Goal: Information Seeking & Learning: Find specific fact

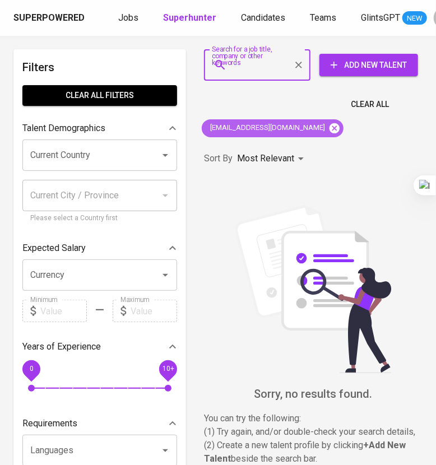
click at [330, 128] on icon at bounding box center [335, 128] width 10 height 10
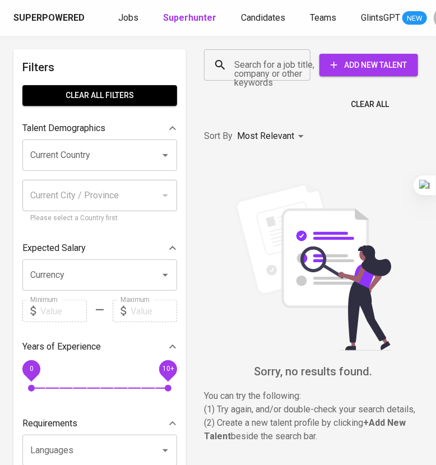
click at [244, 58] on input "Search for a job title, company or other keywords" at bounding box center [259, 64] width 57 height 21
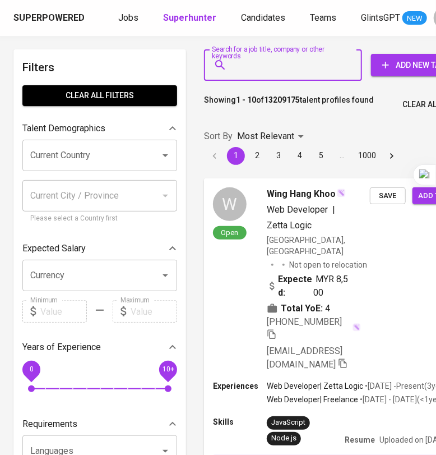
paste input "[PERSON_NAME]"
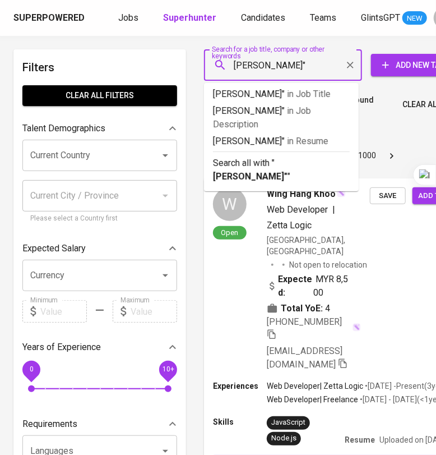
type input ""[PERSON_NAME]""
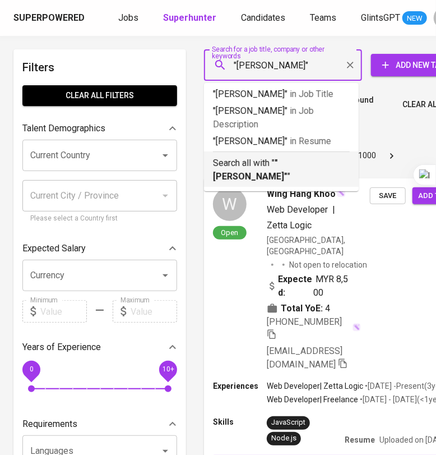
click at [273, 165] on p "Search all with " "[PERSON_NAME]" "" at bounding box center [281, 169] width 137 height 27
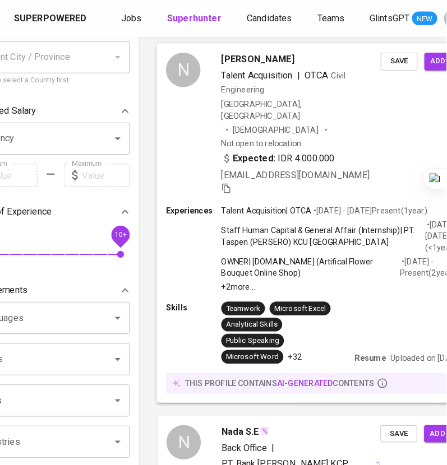
scroll to position [140, 50]
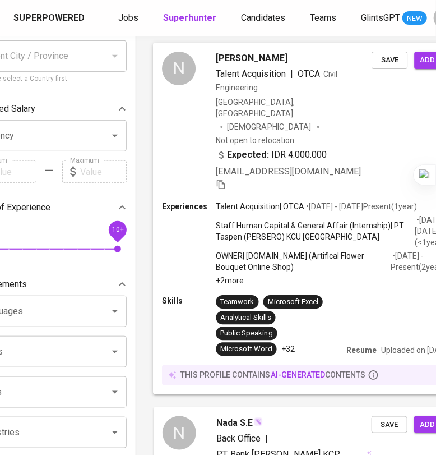
click at [354, 295] on div "Skills Teamwork Microsoft Excel Analytical Skills Public Speaking Microsoft Wor…" at bounding box center [314, 325] width 305 height 61
click at [353, 121] on div "Nadia Nanda Alfiena Talent Acquisition | OTCA Civil Engineering Indonesia, Band…" at bounding box center [294, 122] width 156 height 140
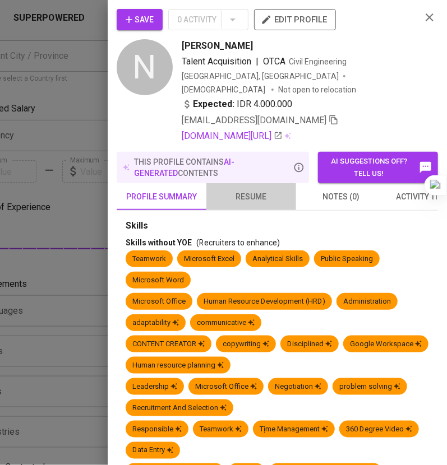
click at [254, 190] on span "resume" at bounding box center [251, 197] width 76 height 14
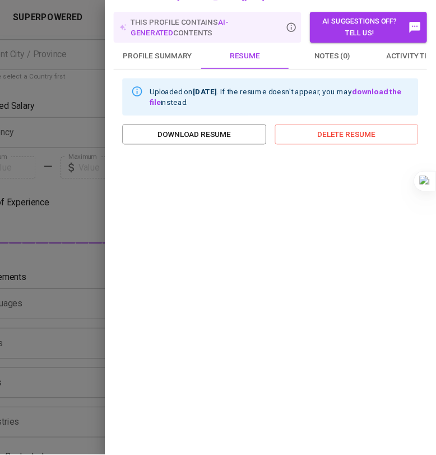
scroll to position [0, 0]
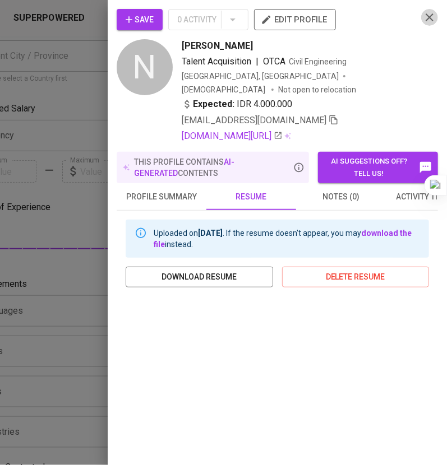
click at [425, 19] on icon "button" at bounding box center [429, 17] width 8 height 8
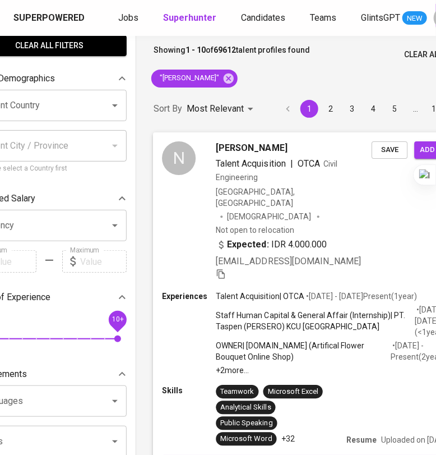
scroll to position [0, 50]
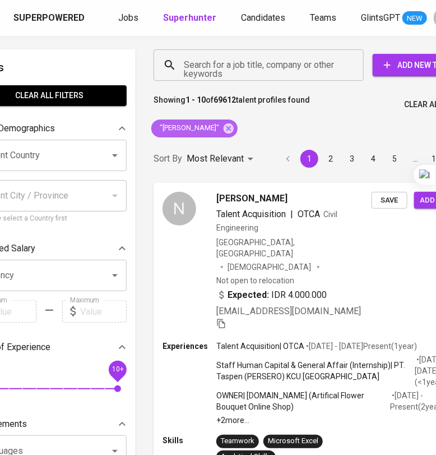
drag, startPoint x: 243, startPoint y: 130, endPoint x: 443, endPoint y: 197, distance: 210.9
click at [235, 129] on icon at bounding box center [228, 128] width 12 height 12
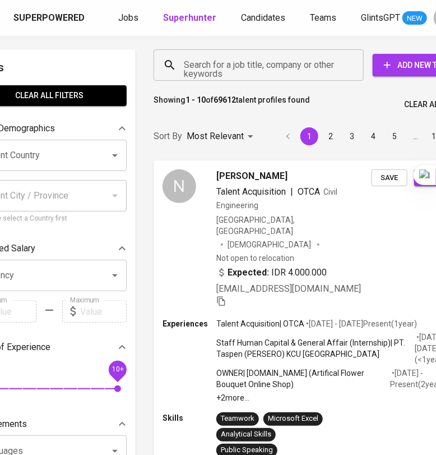
click at [318, 75] on div "Search for a job title, company or other keywords" at bounding box center [259, 64] width 210 height 31
click at [305, 64] on input "Search for a job title, company or other keywords" at bounding box center [261, 64] width 161 height 21
click at [305, 65] on input "Search for a job title, company or other keywords" at bounding box center [261, 64] width 161 height 21
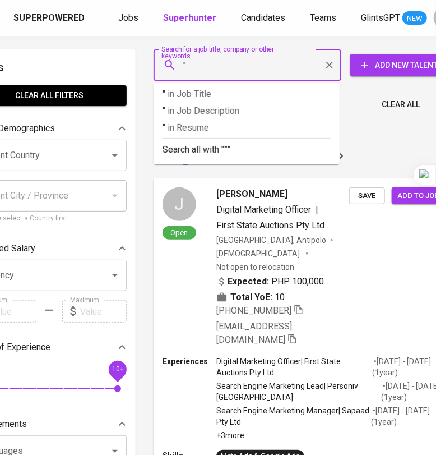
paste input "Dimas Eka Pradana"
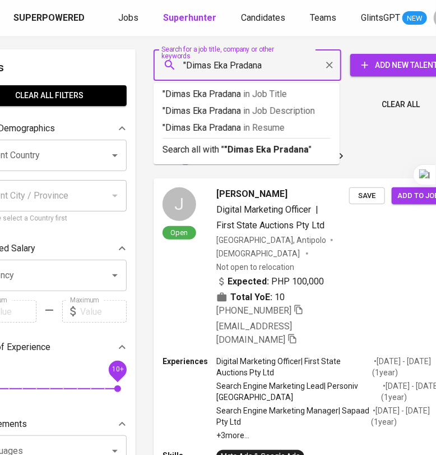
type input ""Dimas Eka Pradana""
click at [226, 151] on b ""Dimas Eka Pradana"" at bounding box center [268, 149] width 88 height 11
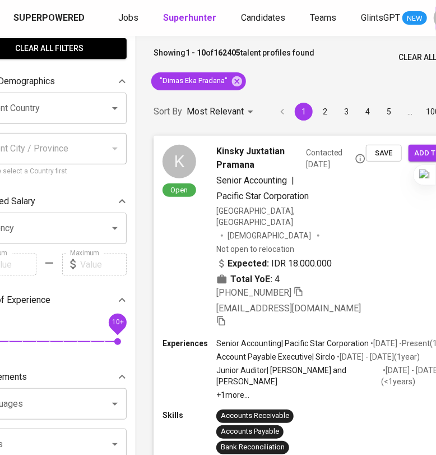
scroll to position [0, 50]
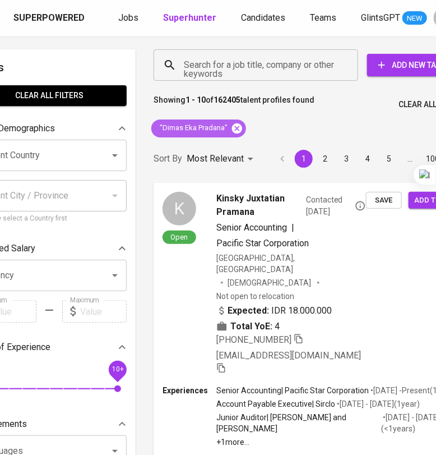
click at [234, 131] on icon at bounding box center [237, 128] width 10 height 10
click at [229, 64] on input "Search for a job title, company or other keywords" at bounding box center [258, 64] width 155 height 21
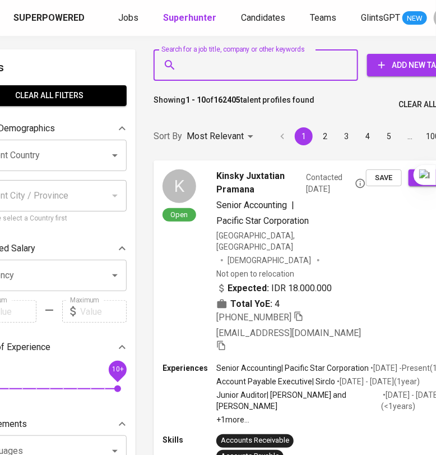
paste input "[EMAIL_ADDRESS][DOMAIN_NAME]"
type input "[EMAIL_ADDRESS][DOMAIN_NAME]"
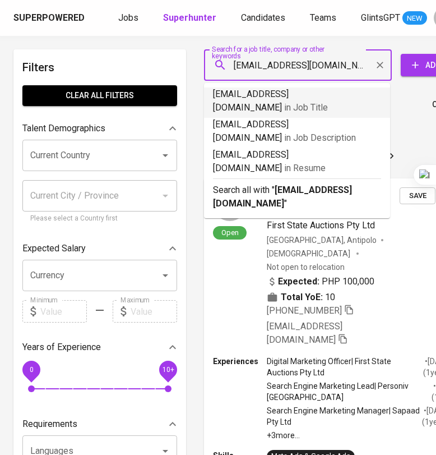
scroll to position [0, 50]
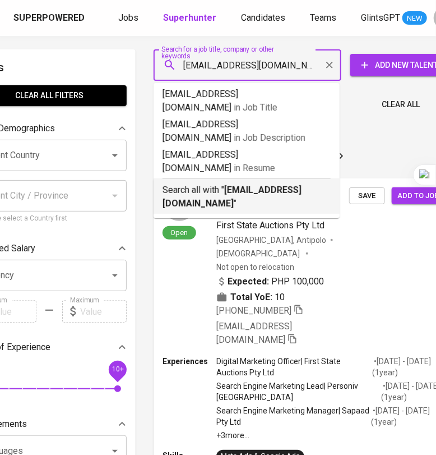
click at [258, 184] on b "[EMAIL_ADDRESS][DOMAIN_NAME]" at bounding box center [232, 196] width 139 height 24
